Goal: Information Seeking & Learning: Learn about a topic

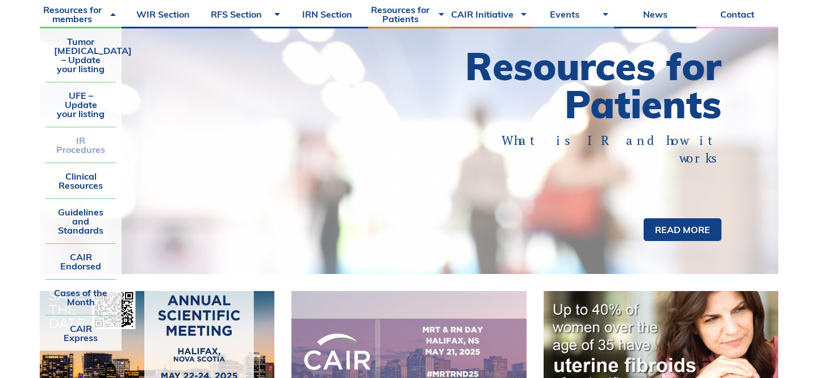
scroll to position [103, 0]
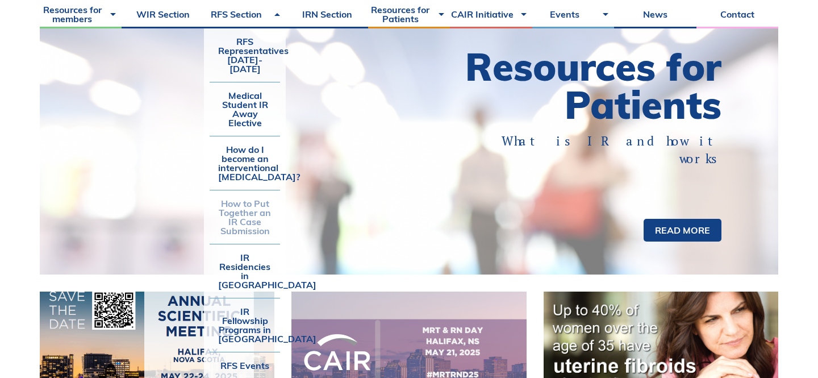
click at [242, 201] on link "How to Put Together an IR Case Submission" at bounding box center [245, 216] width 70 height 53
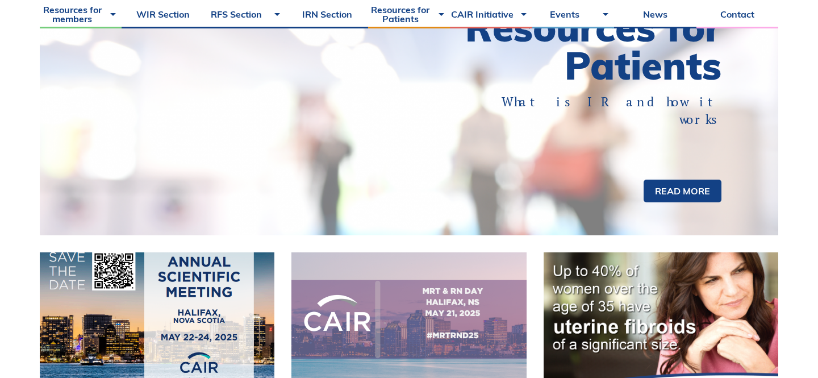
scroll to position [337, 0]
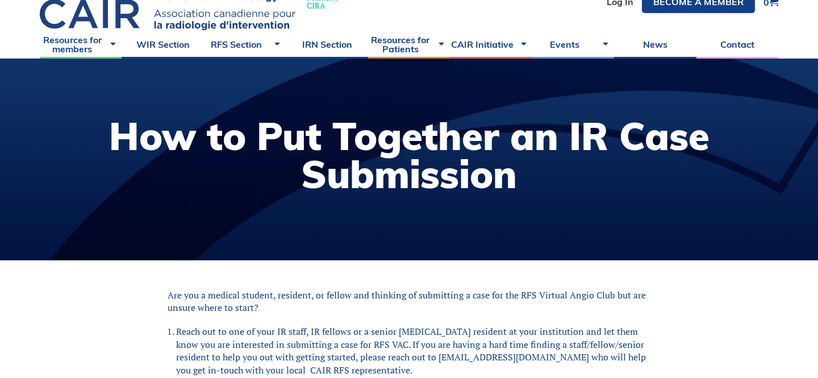
scroll to position [59, 0]
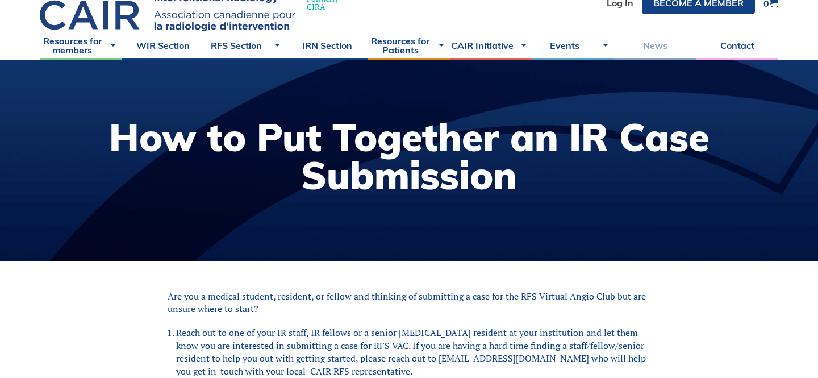
click at [653, 40] on link "News" at bounding box center [655, 45] width 82 height 28
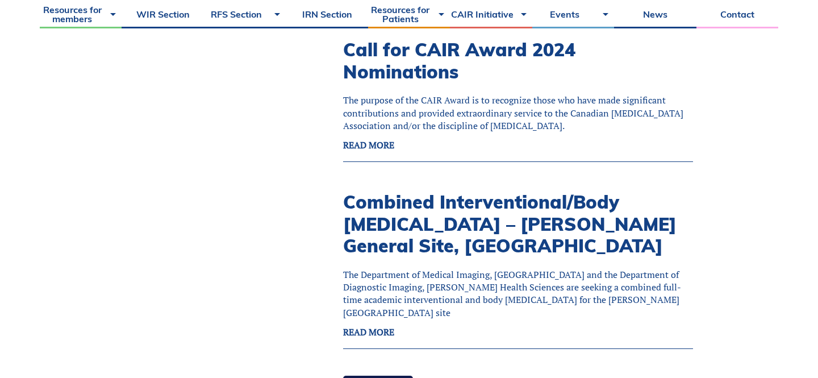
scroll to position [1514, 0]
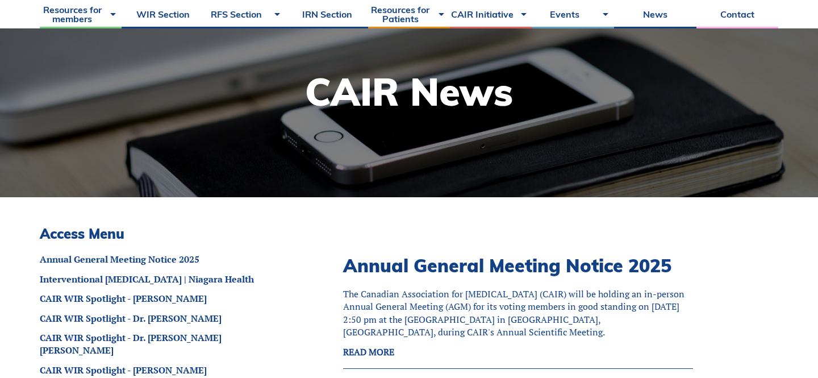
scroll to position [0, 0]
